Goal: Transaction & Acquisition: Purchase product/service

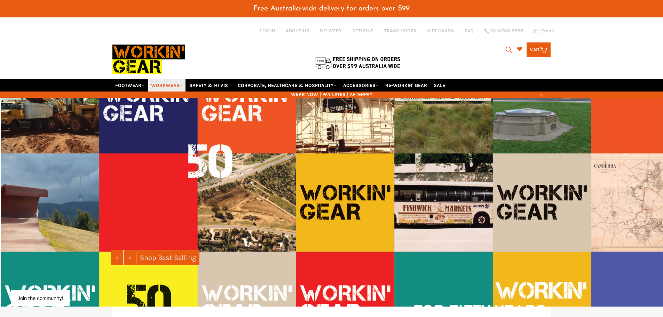
click at [173, 85] on link "WORKWEAR" at bounding box center [166, 85] width 37 height 12
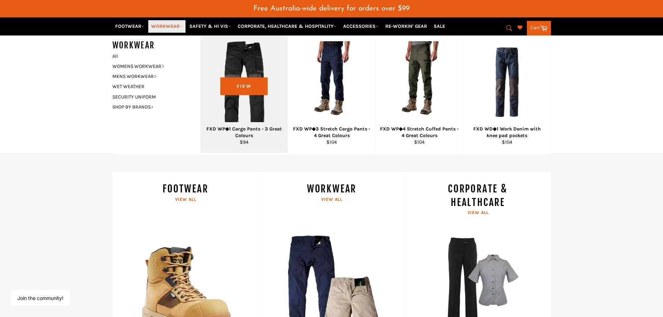
scroll to position [174, 0]
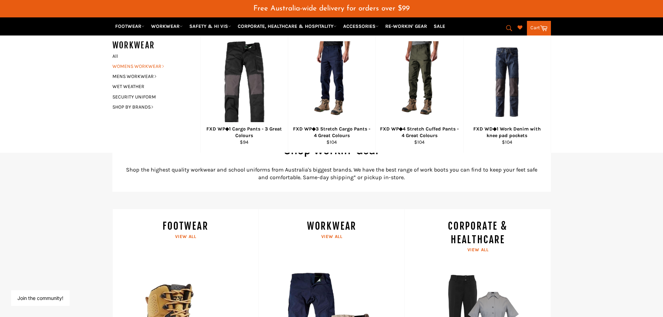
click at [160, 65] on link "WOMENS WORKWEAR" at bounding box center [151, 66] width 84 height 10
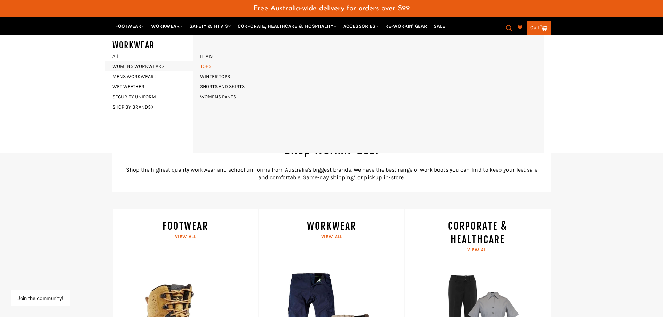
click at [205, 66] on link "TOPS" at bounding box center [206, 66] width 18 height 10
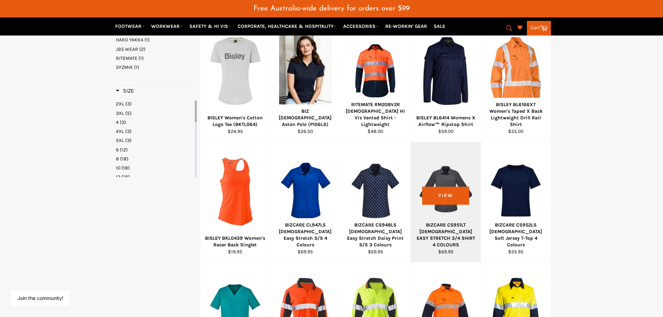
scroll to position [278, 0]
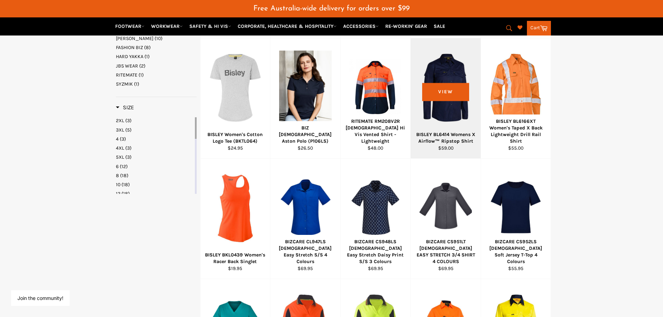
click at [448, 90] on div at bounding box center [445, 88] width 53 height 82
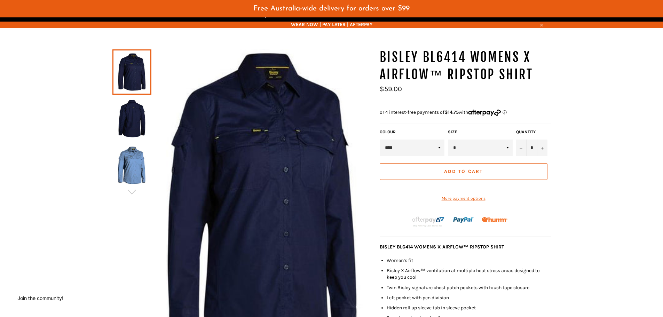
scroll to position [70, 0]
